Goal: Task Accomplishment & Management: Use online tool/utility

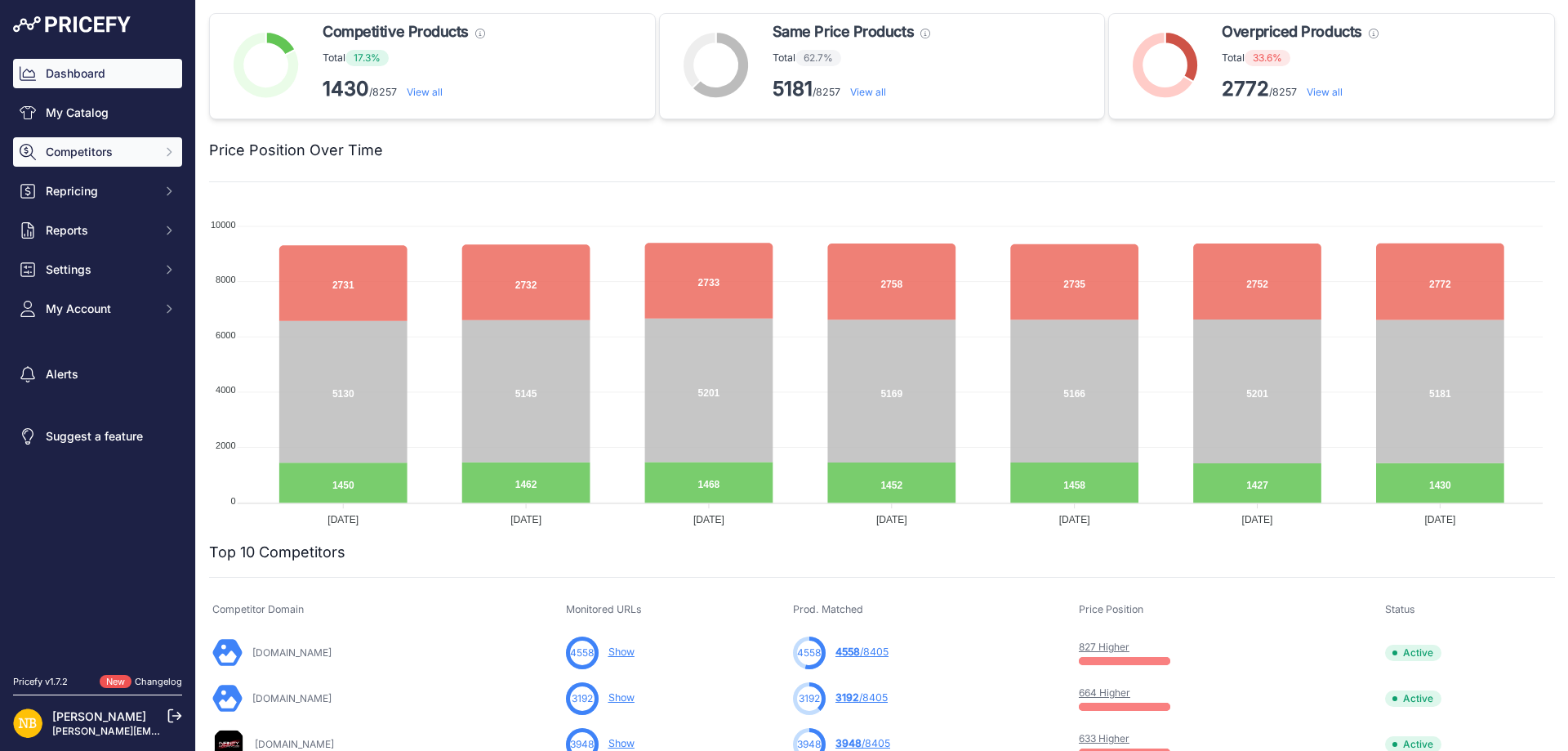
click at [127, 145] on span "Competitors" at bounding box center [99, 152] width 107 height 16
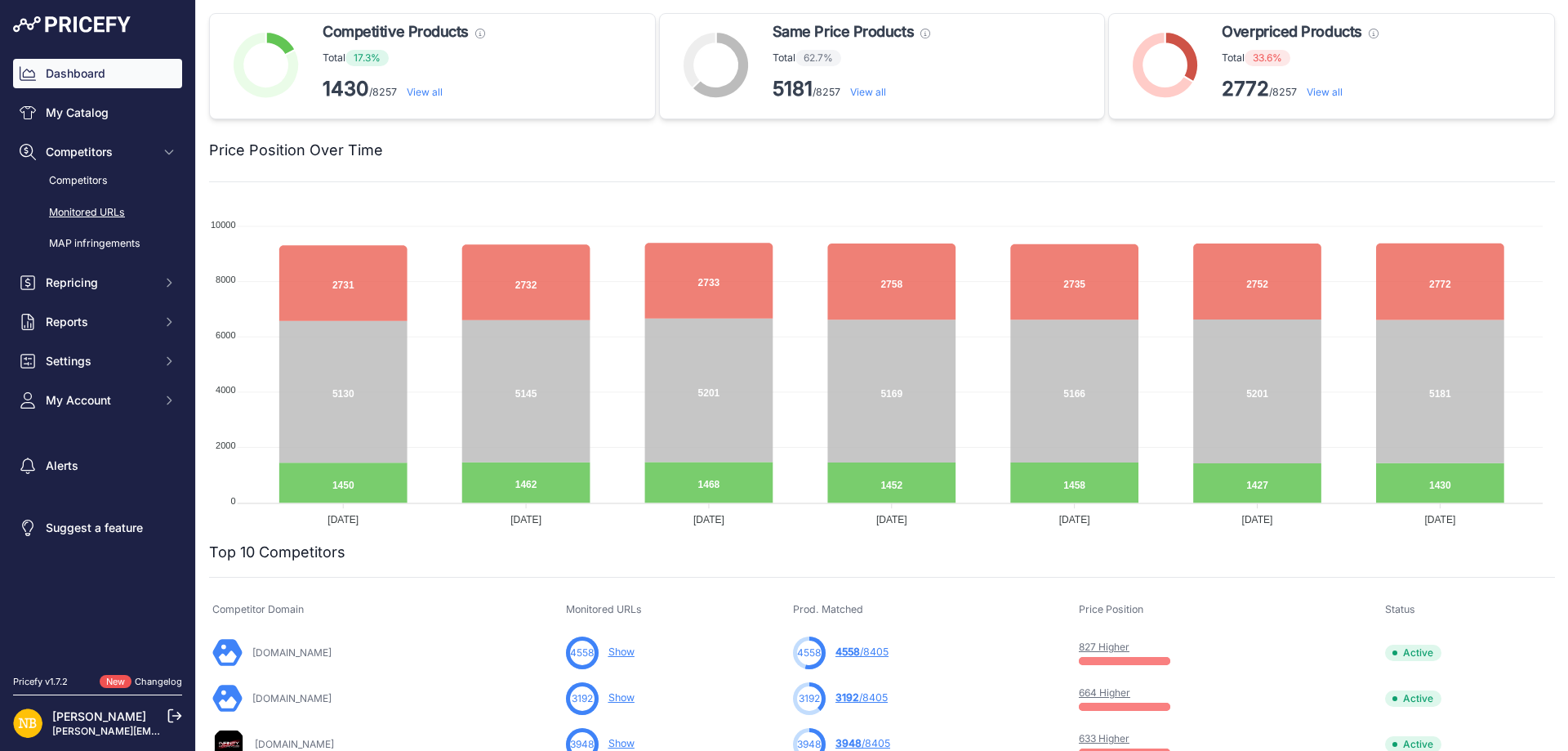
click at [115, 220] on link "Monitored URLs" at bounding box center [97, 213] width 169 height 29
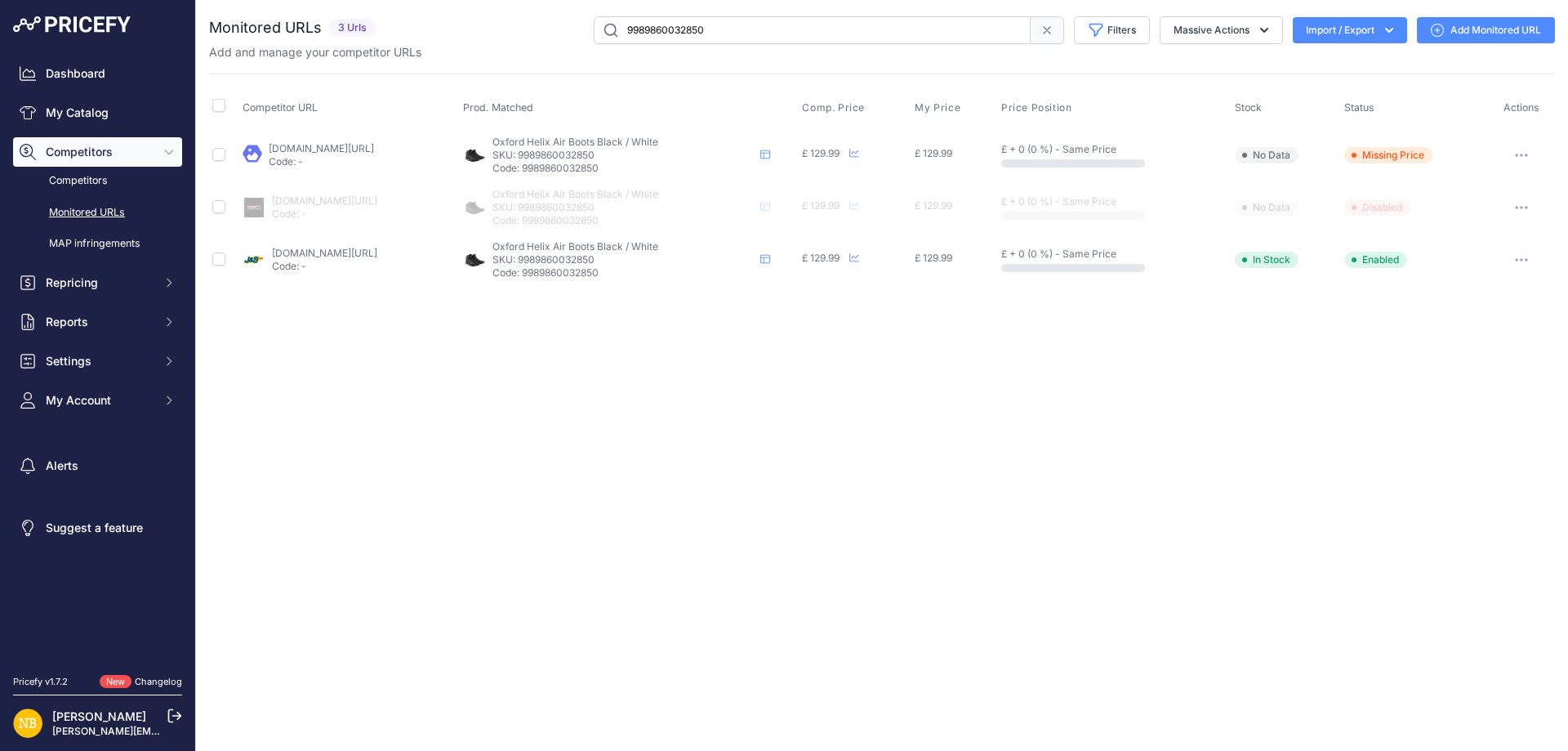
drag, startPoint x: 771, startPoint y: 30, endPoint x: 288, endPoint y: -23, distance: 485.9
click at [288, 0] on html "Lorem Ipsum Close Dashboard My Catalog Competitors Competitors Monitored URLs M…" at bounding box center [784, 375] width 1568 height 751
paste input "59967314"
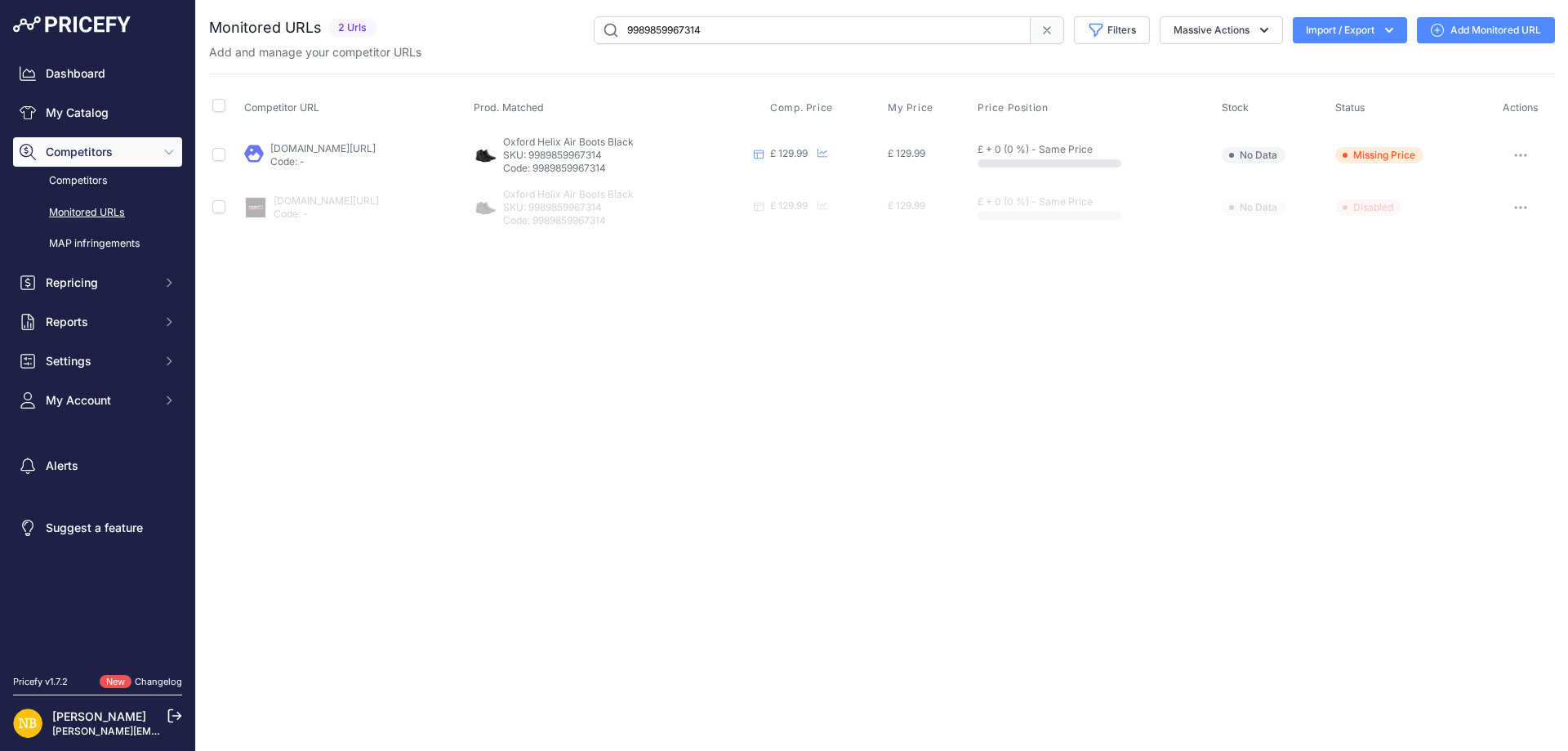
drag, startPoint x: 733, startPoint y: 34, endPoint x: 437, endPoint y: -8, distance: 299.0
click at [437, 0] on html "Lorem Ipsum Close Dashboard My Catalog Competitors Competitors Monitored URLs M…" at bounding box center [784, 375] width 1568 height 751
paste input "10072731353426"
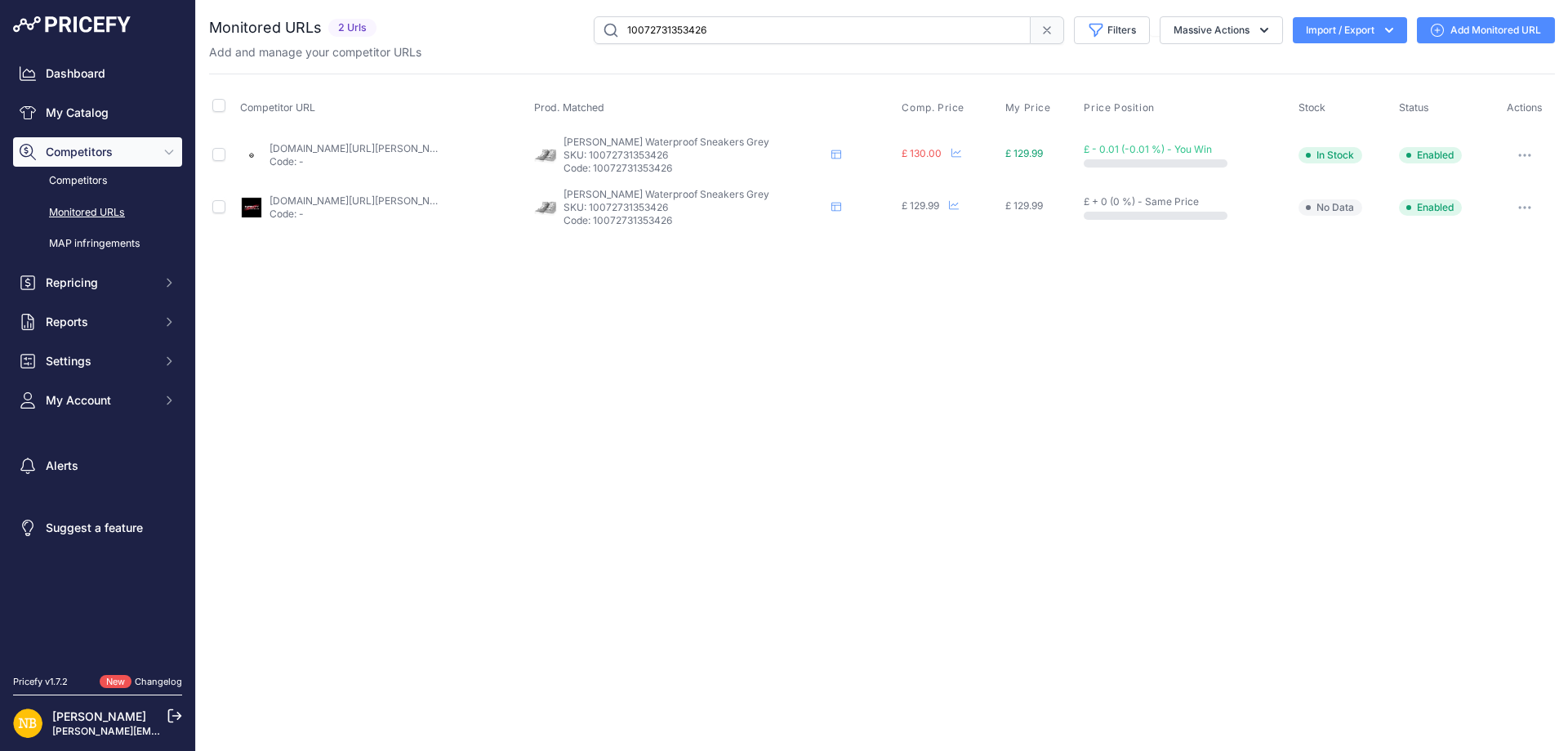
drag, startPoint x: 449, startPoint y: 35, endPoint x: 245, endPoint y: 35, distance: 204.0
click at [246, 35] on div "Monitored URLs 2 Urls" at bounding box center [882, 30] width 1346 height 28
paste input "222354"
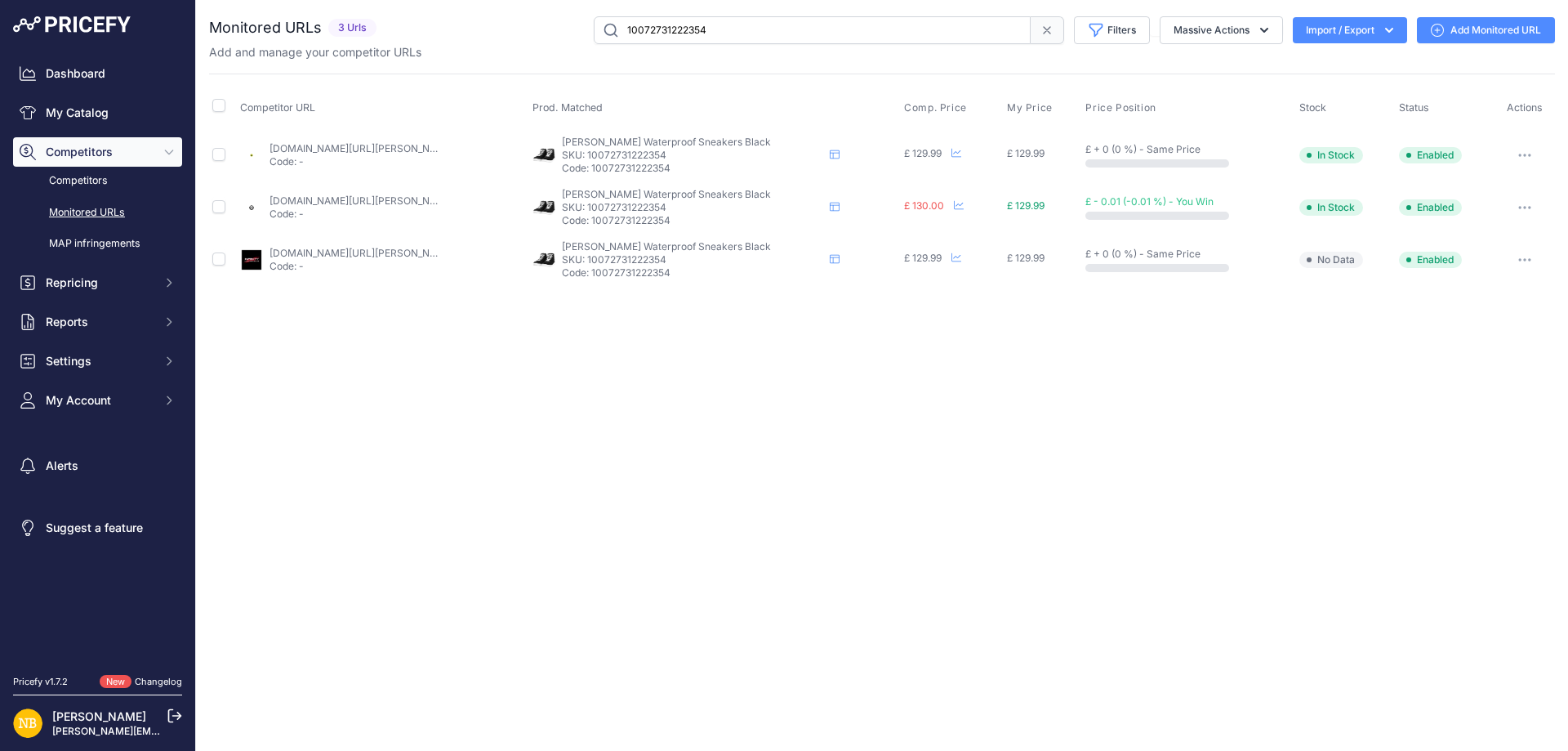
drag, startPoint x: 742, startPoint y: 26, endPoint x: 411, endPoint y: 23, distance: 331.0
click at [416, 25] on div "10072731222354 Filters Saved Filters Set None Competitors Products Out Of Stock…" at bounding box center [968, 30] width 1171 height 28
paste input "9771547066706"
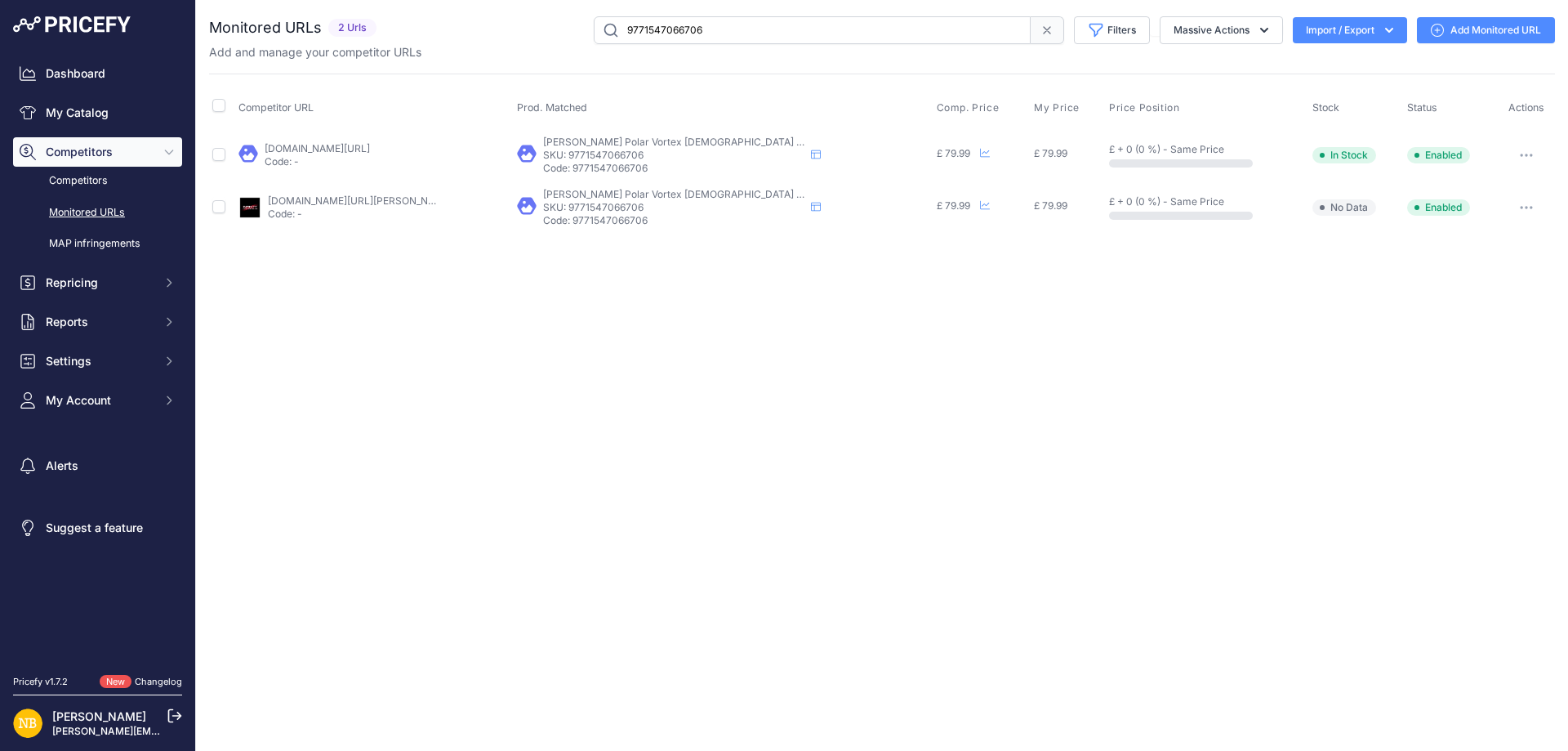
drag, startPoint x: 775, startPoint y: 35, endPoint x: 371, endPoint y: 43, distance: 404.1
click at [371, 43] on div "Monitored URLs 2 Urls" at bounding box center [882, 30] width 1346 height 28
paste input "59059794"
drag, startPoint x: 805, startPoint y: 37, endPoint x: 292, endPoint y: 37, distance: 513.0
click at [292, 37] on div "Monitored URLs 2 Urls" at bounding box center [882, 30] width 1346 height 28
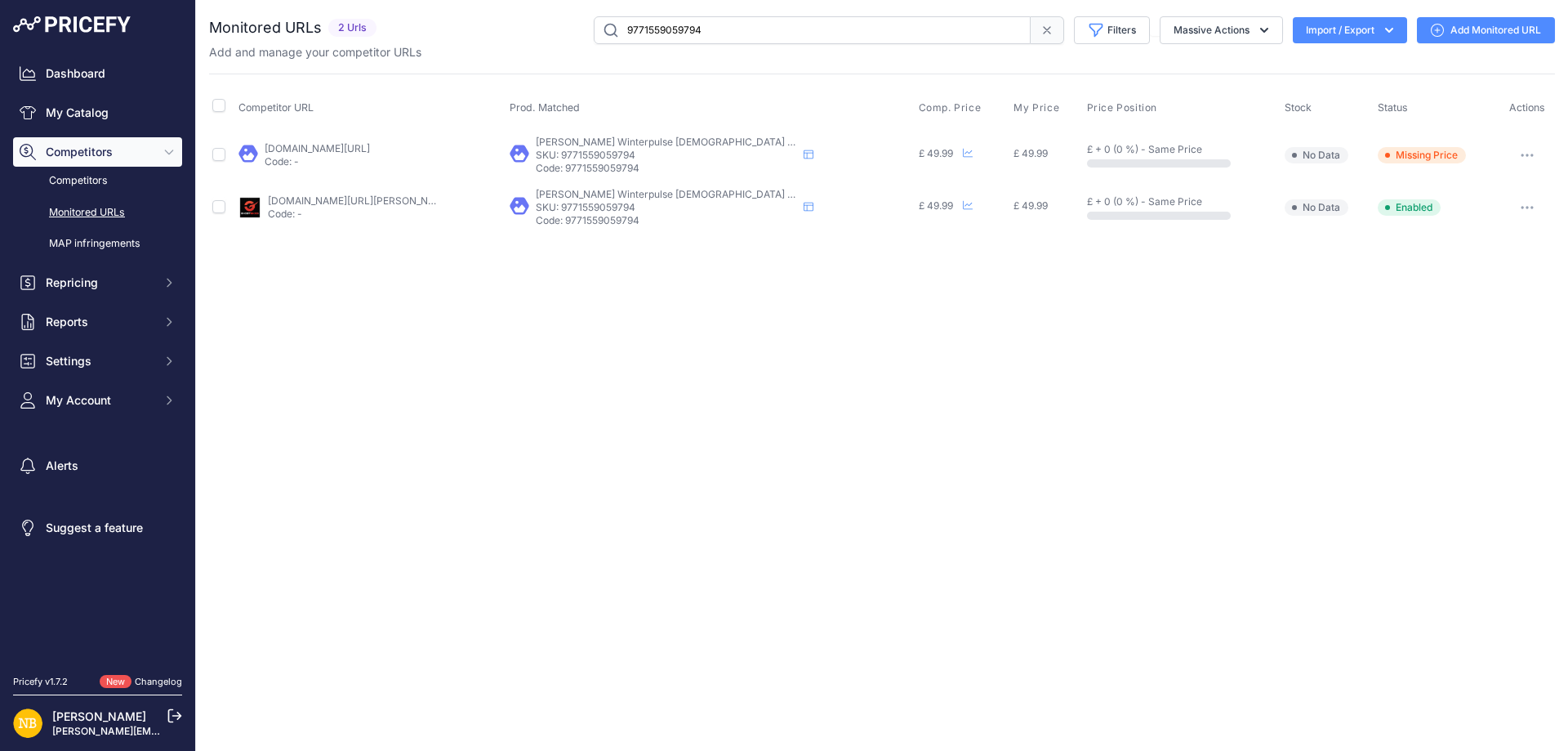
paste input "[URL][DOMAIN_NAME][PERSON_NAME][DEMOGRAPHIC_DATA]"
type input "[URL][DOMAIN_NAME][PERSON_NAME][DEMOGRAPHIC_DATA]"
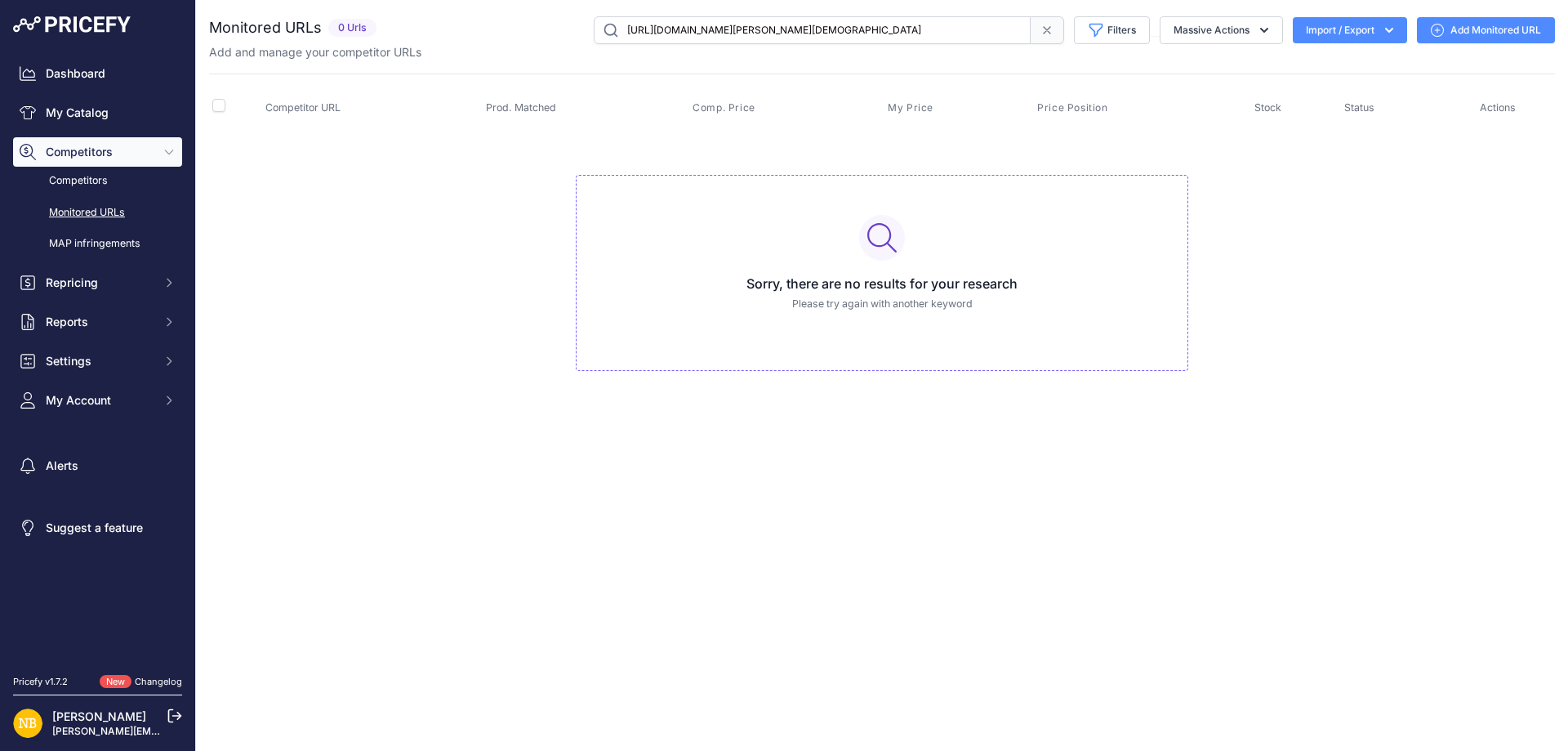
click at [1033, 37] on span at bounding box center [1047, 30] width 34 height 28
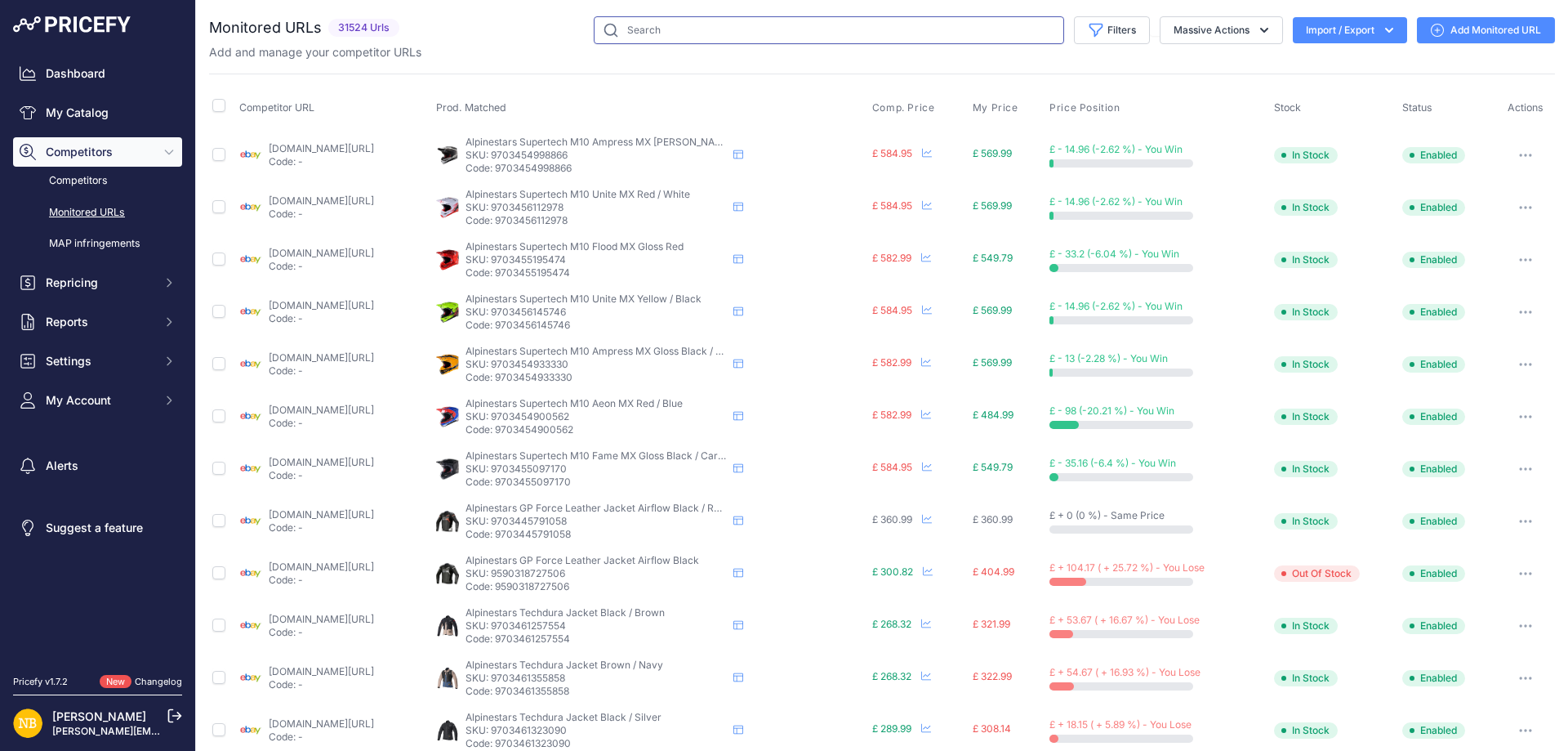
click at [701, 31] on input "text" at bounding box center [829, 30] width 470 height 28
paste input "10217899065682"
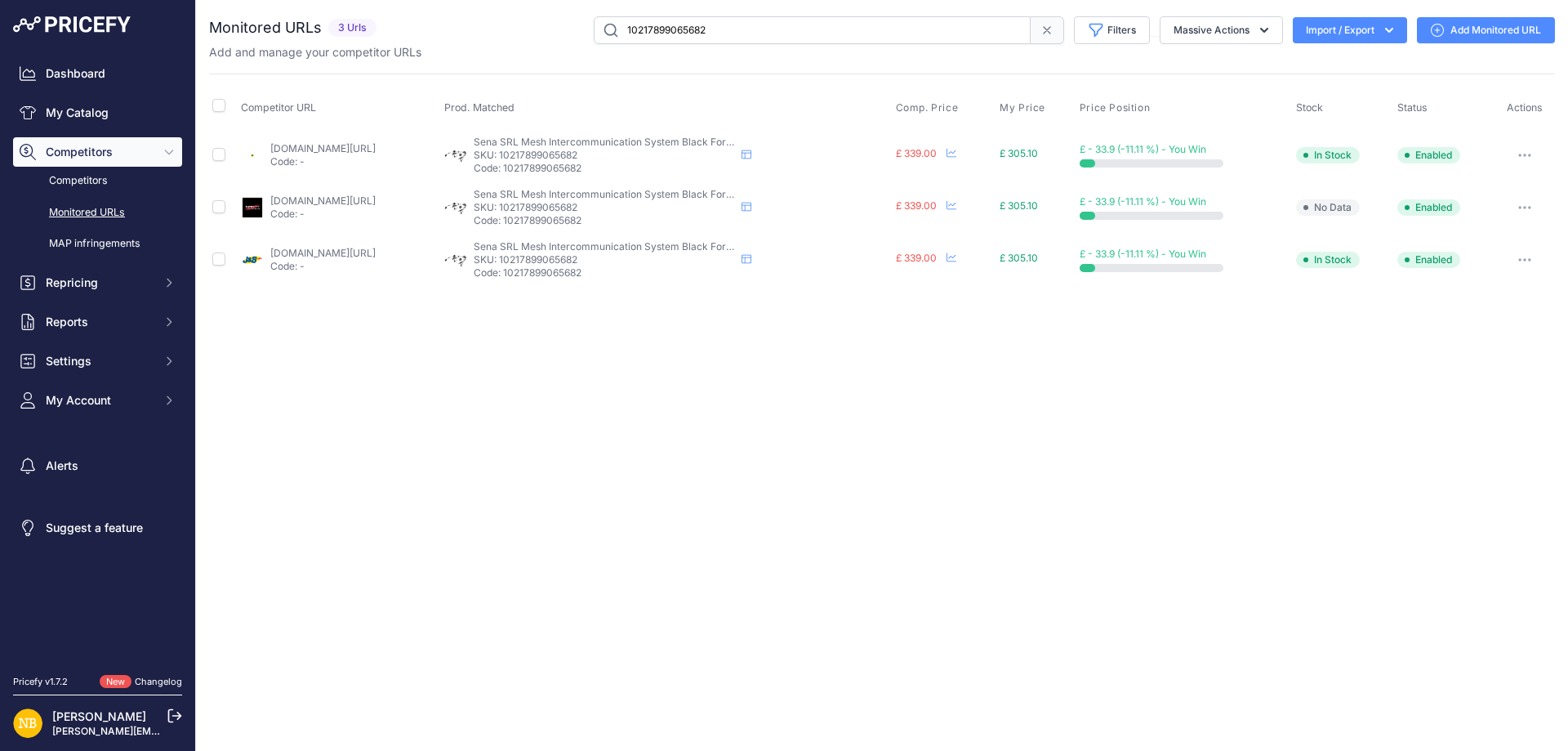
drag, startPoint x: 787, startPoint y: 30, endPoint x: 488, endPoint y: 1, distance: 300.4
click at [488, 1] on div "You are not connected to the internet. Monitored URLs" at bounding box center [882, 151] width 1346 height 302
paste input "[URL][DOMAIN_NAME]"
type input "[URL][DOMAIN_NAME]"
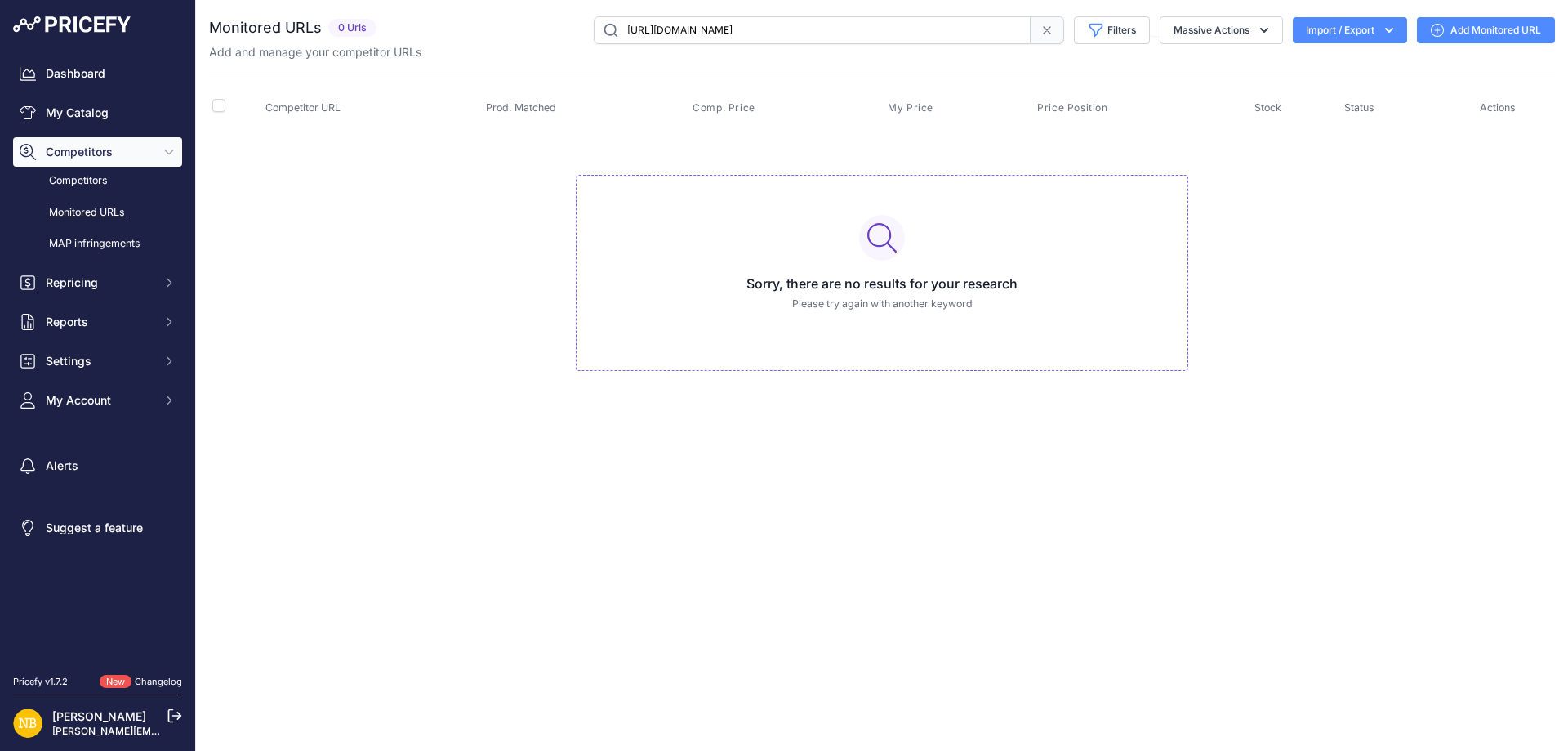
click at [1044, 34] on icon at bounding box center [1046, 30] width 13 height 13
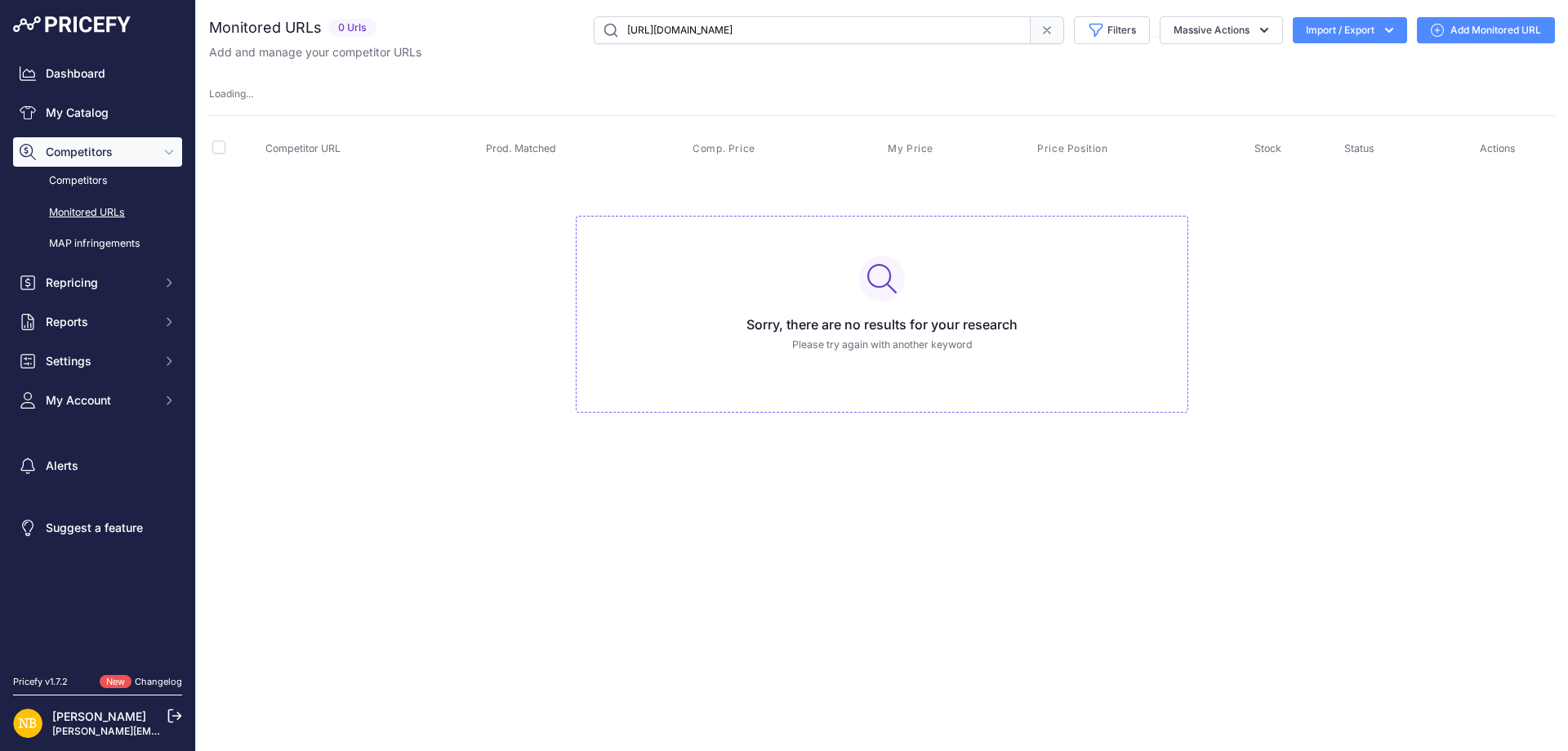
click at [805, 32] on input "[URL][DOMAIN_NAME]" at bounding box center [811, 30] width 436 height 28
paste input "9747718340946"
type input "9747718340946"
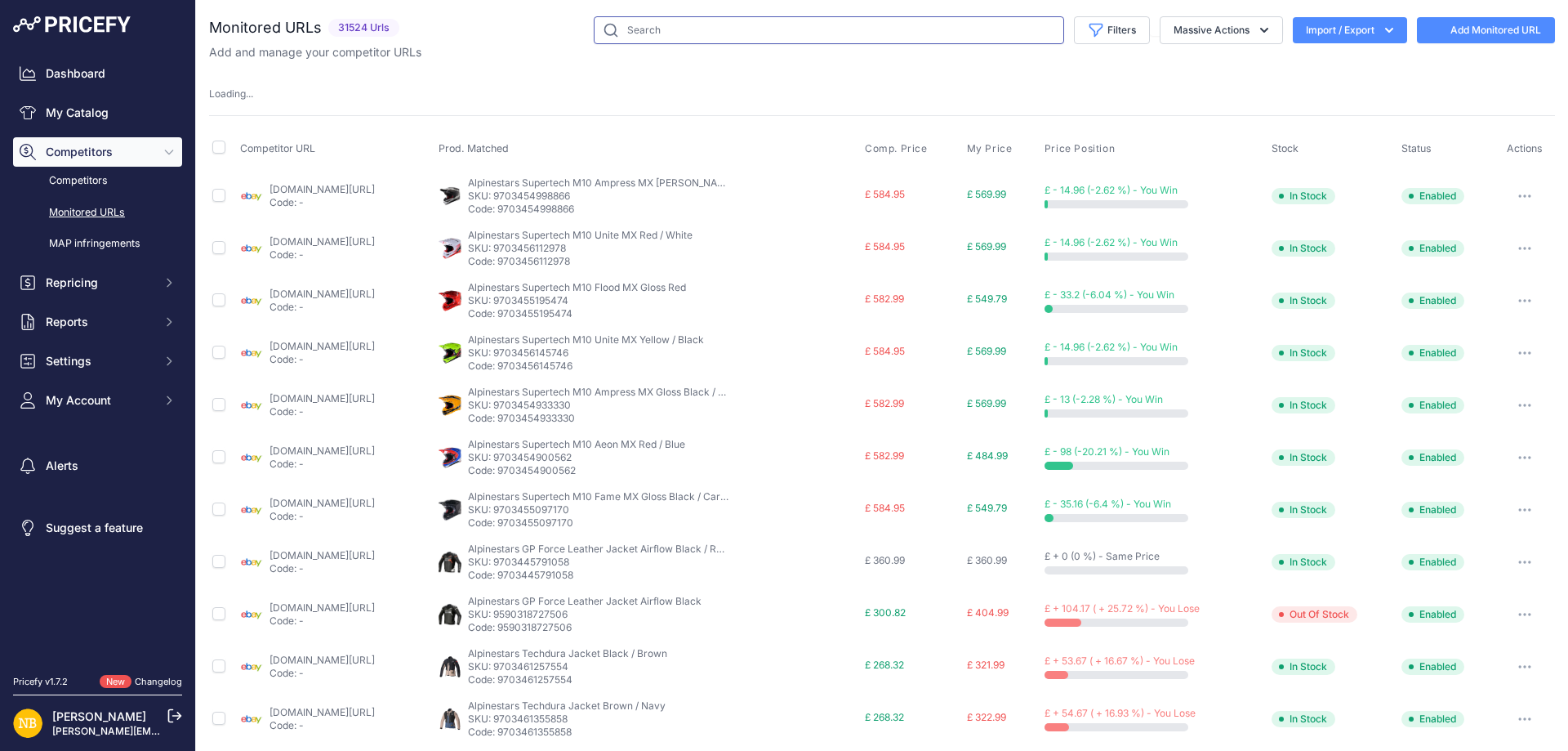
click at [716, 29] on input "text" at bounding box center [829, 30] width 470 height 28
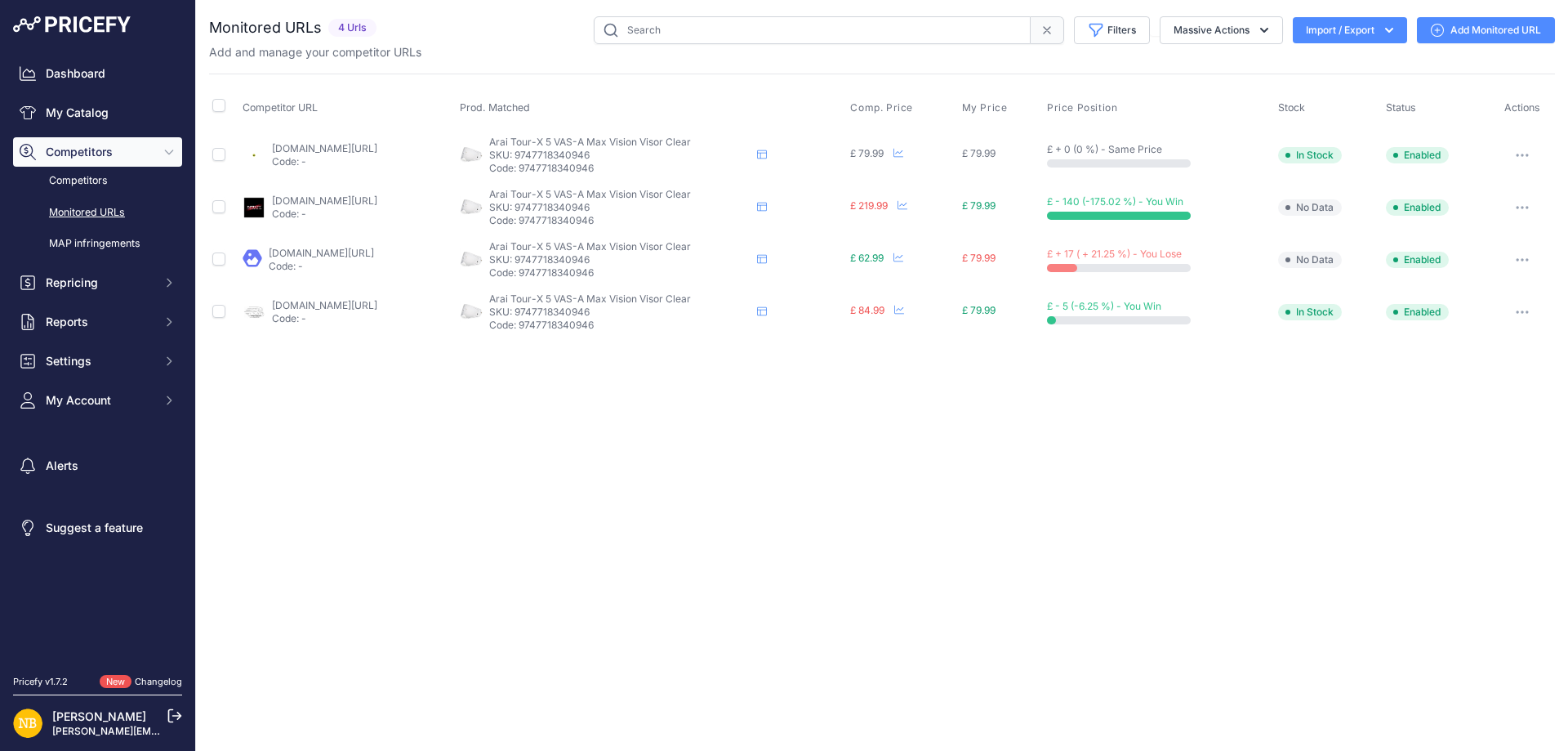
click at [757, 47] on div "Add and manage your competitor URLs" at bounding box center [882, 52] width 1346 height 16
click at [729, 27] on input "text" at bounding box center [811, 30] width 436 height 28
paste input "9747718373714"
drag, startPoint x: 747, startPoint y: 43, endPoint x: 292, endPoint y: 52, distance: 455.1
click at [292, 52] on div "Monitored URLs 4 Urls" at bounding box center [882, 38] width 1346 height 44
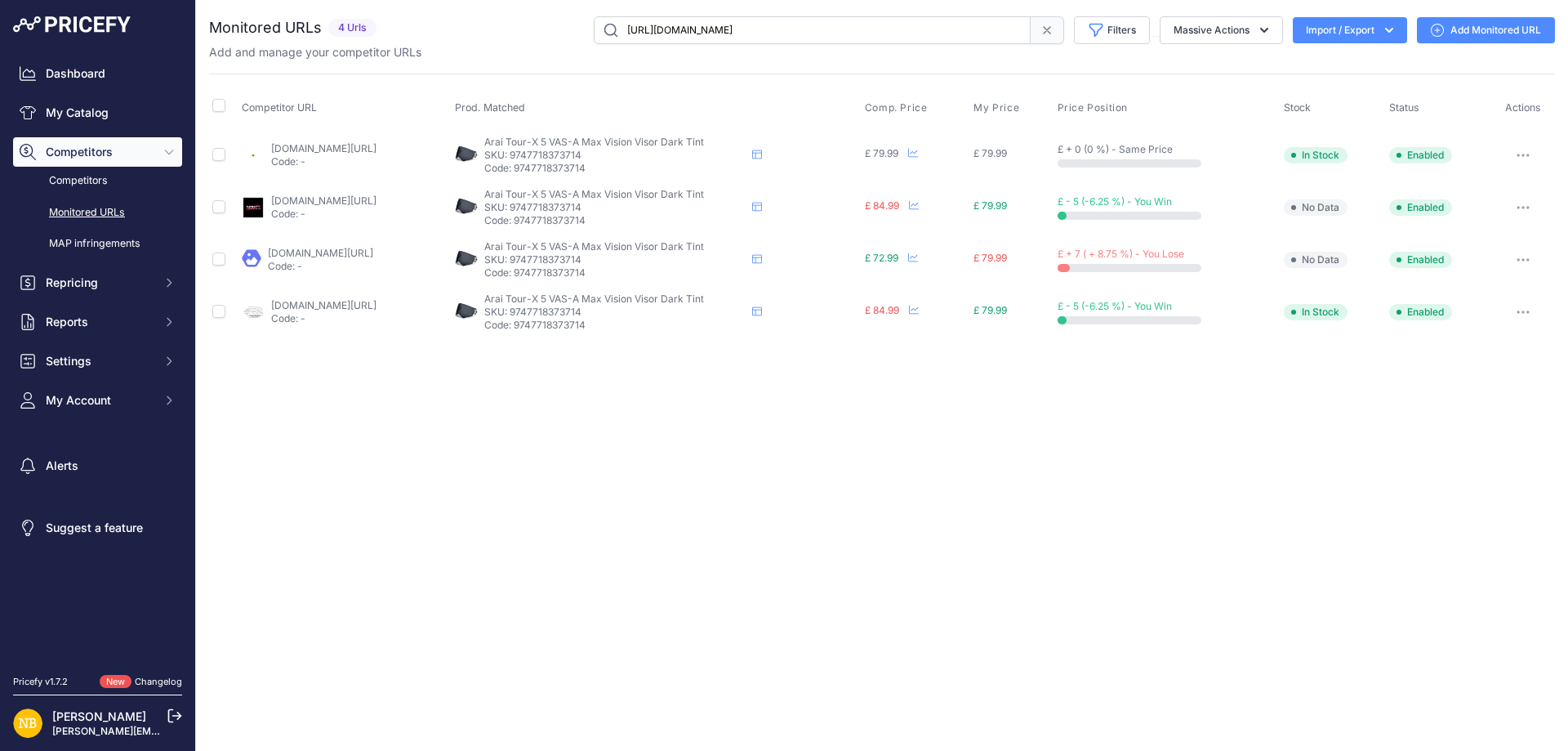
type input "[URL][DOMAIN_NAME]"
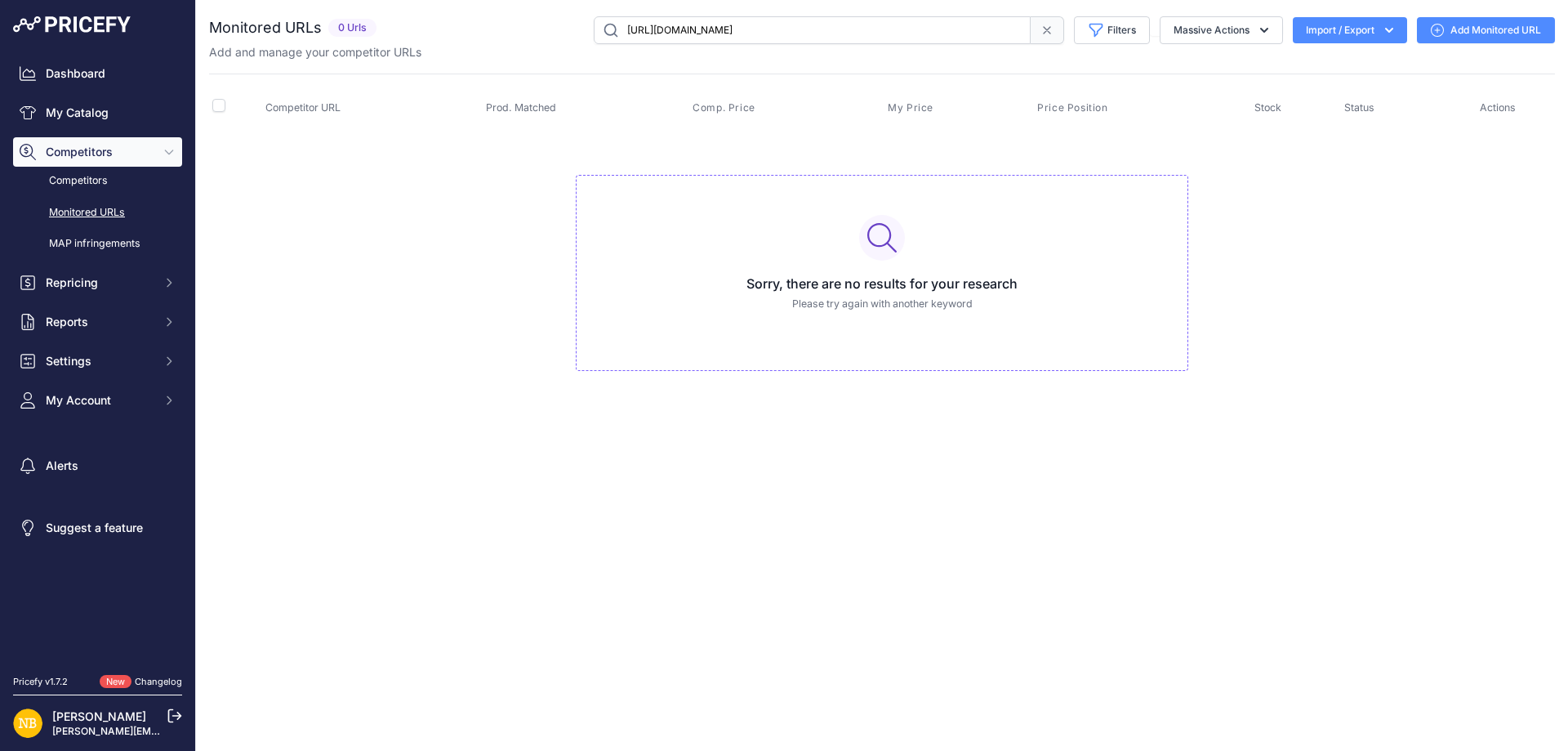
click at [1037, 37] on span at bounding box center [1047, 30] width 34 height 28
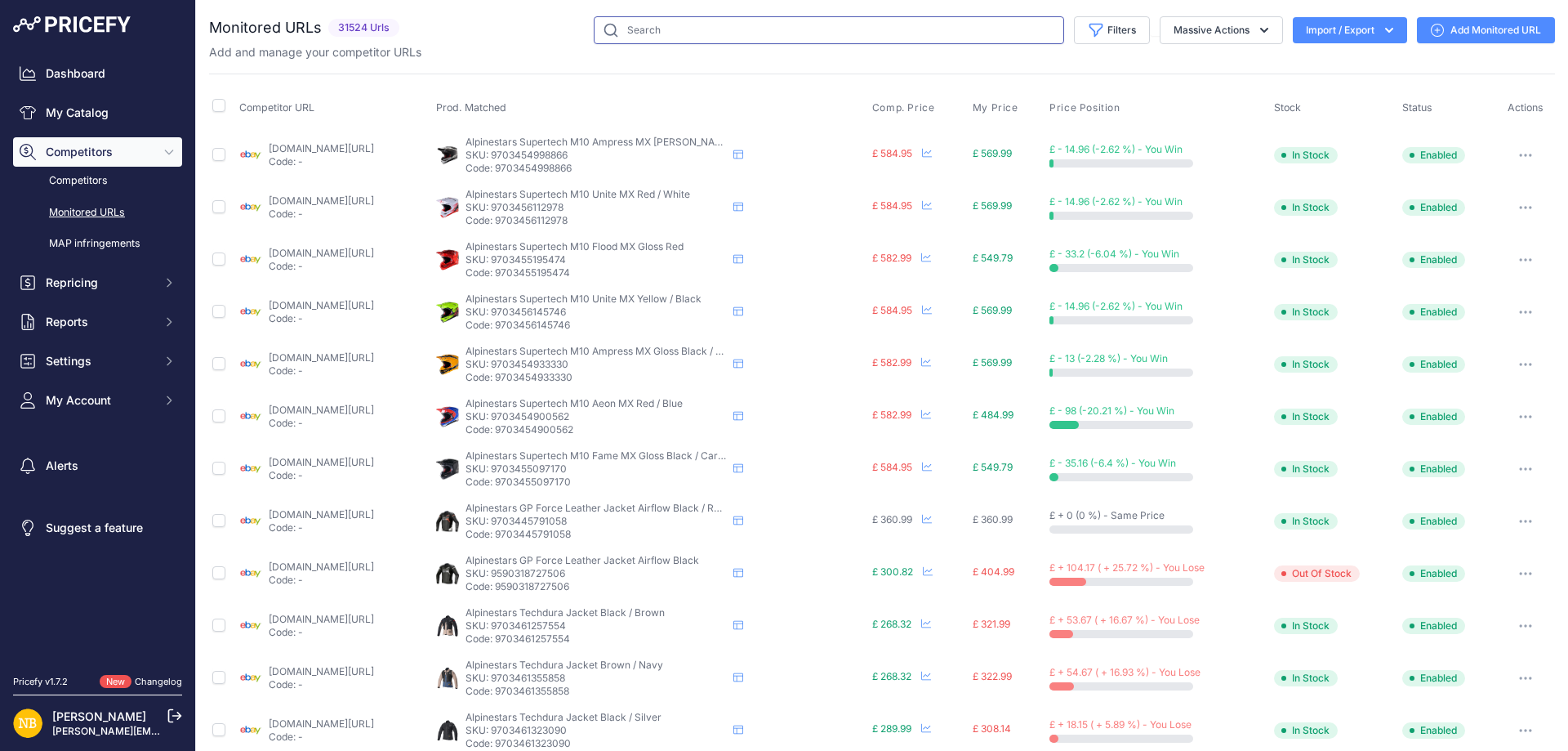
drag, startPoint x: 714, startPoint y: 30, endPoint x: 678, endPoint y: 18, distance: 37.9
click at [667, 33] on input "text" at bounding box center [829, 30] width 470 height 28
paste input "9590421324114"
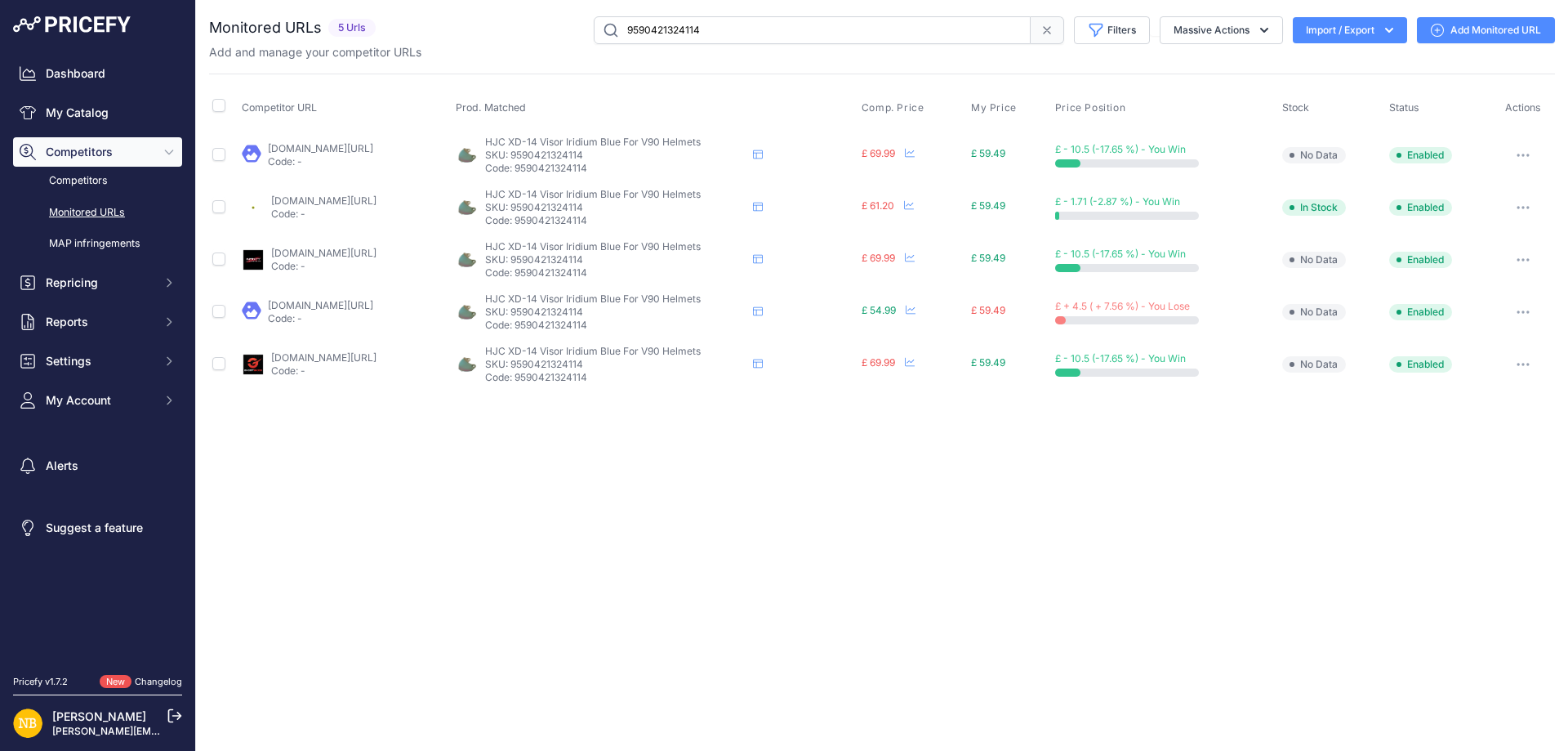
drag, startPoint x: 732, startPoint y: 37, endPoint x: 469, endPoint y: 30, distance: 263.1
click at [466, 33] on div "9590421324114 Filters Saved Filters Set None Competitors Products Out Of Stock …" at bounding box center [968, 30] width 1172 height 28
paste input "455186"
type input "9590421455186"
